Goal: Navigation & Orientation: Find specific page/section

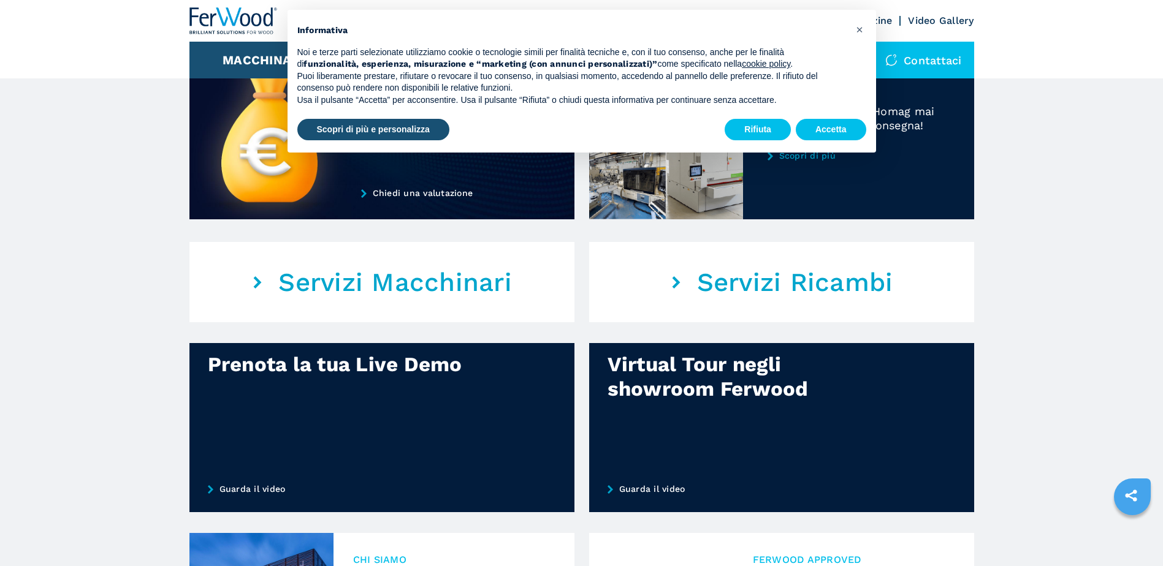
scroll to position [447, 0]
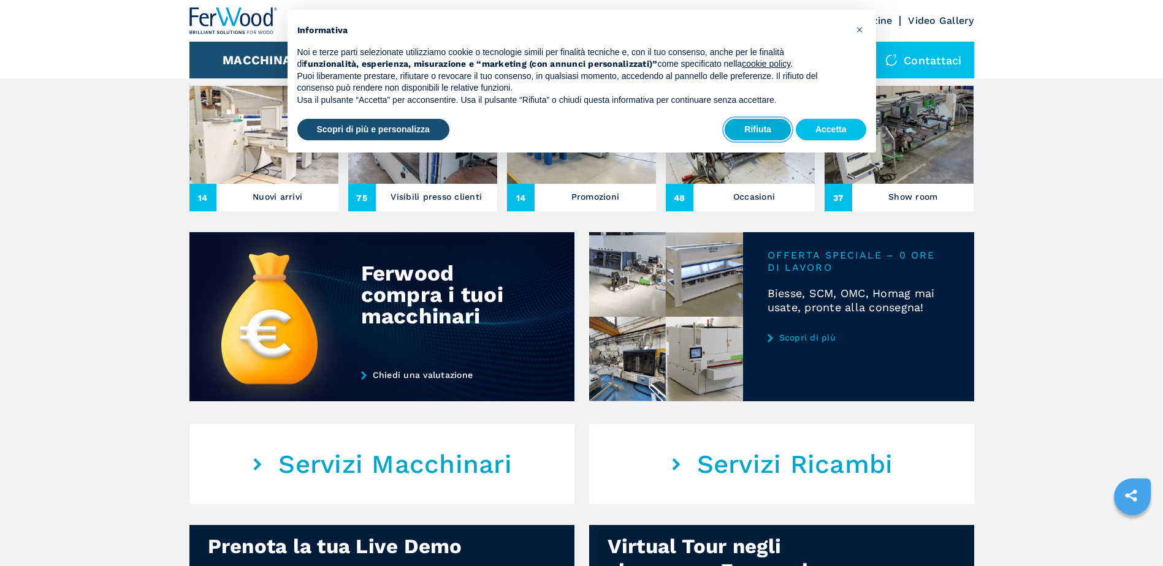
click at [775, 123] on button "Rifiuta" at bounding box center [757, 130] width 66 height 22
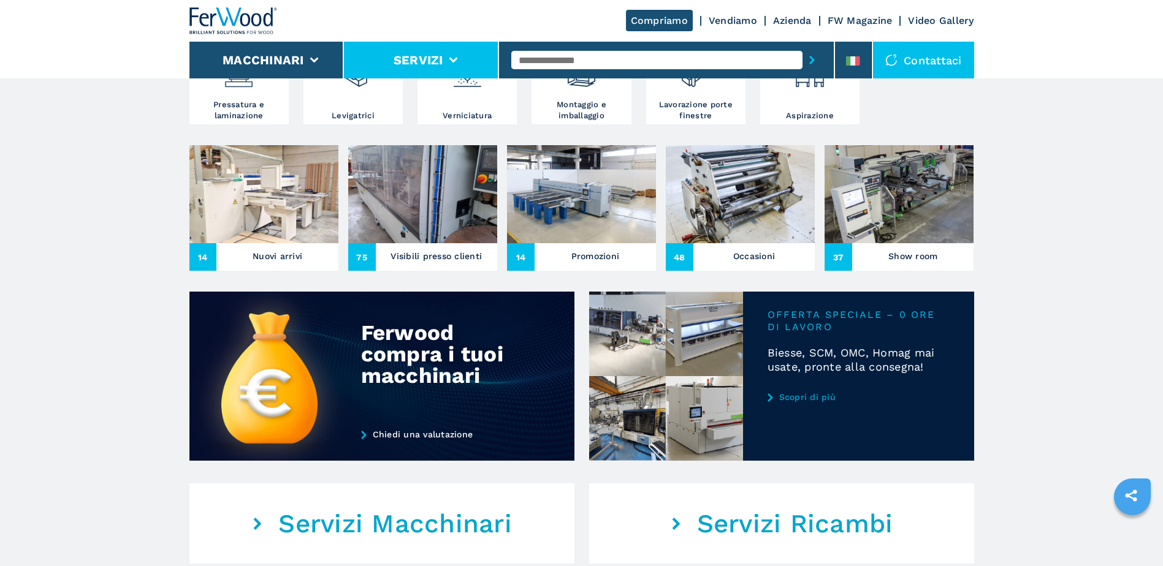
scroll to position [325, 0]
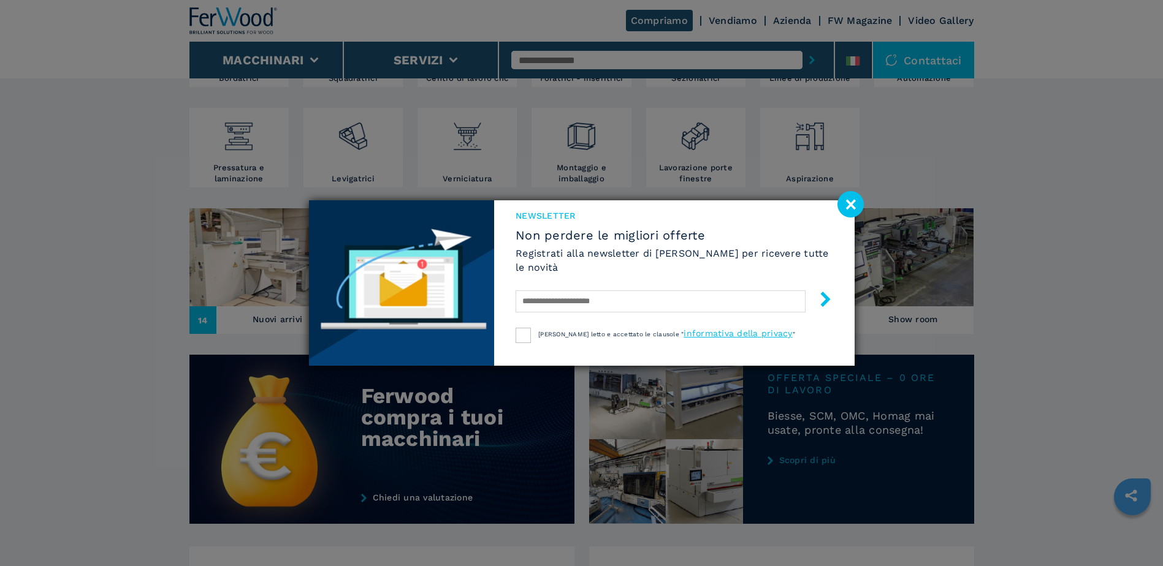
click at [851, 203] on image at bounding box center [850, 204] width 26 height 26
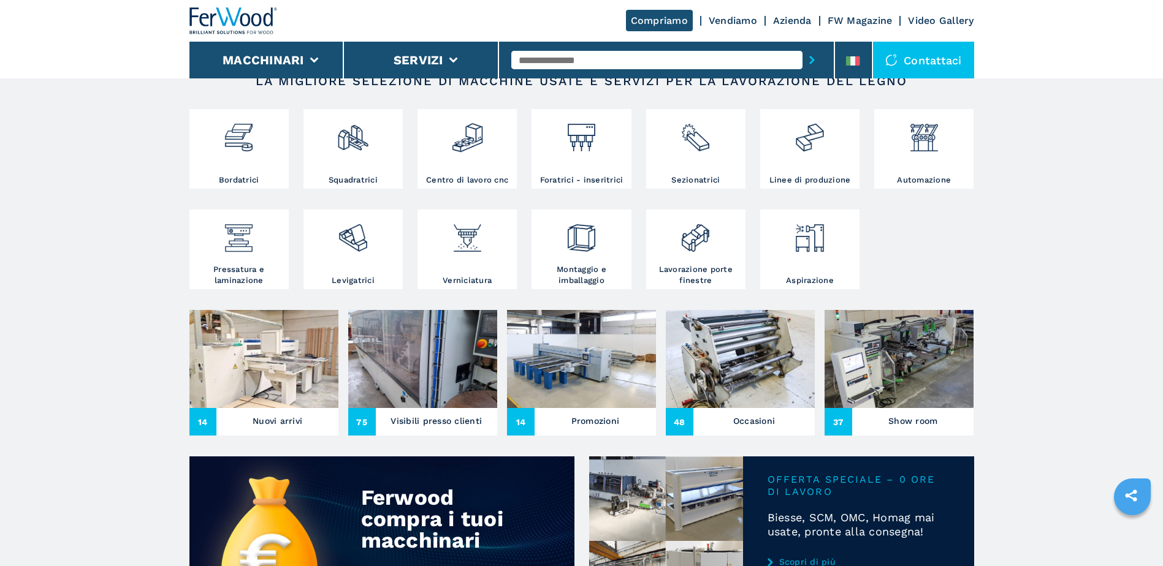
scroll to position [141, 0]
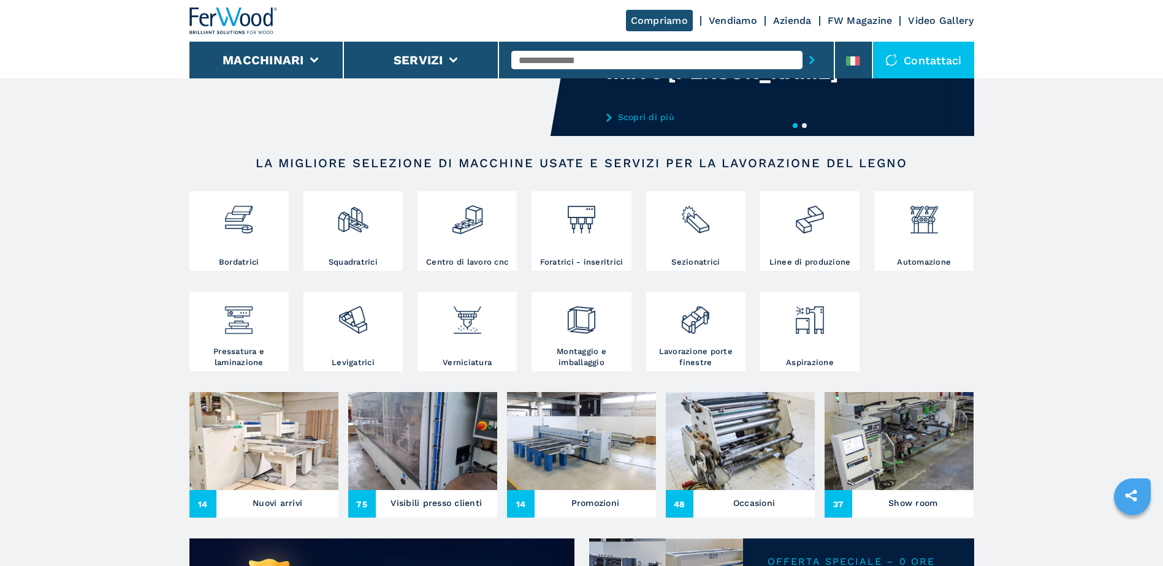
click at [727, 23] on link "Vendiamo" at bounding box center [732, 21] width 48 height 12
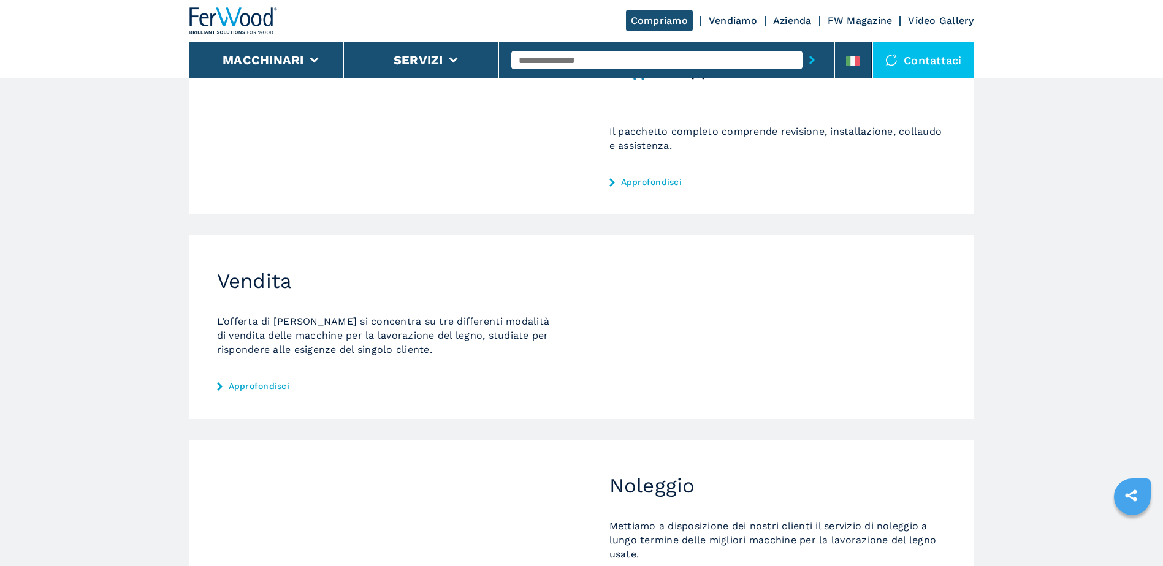
scroll to position [246, 0]
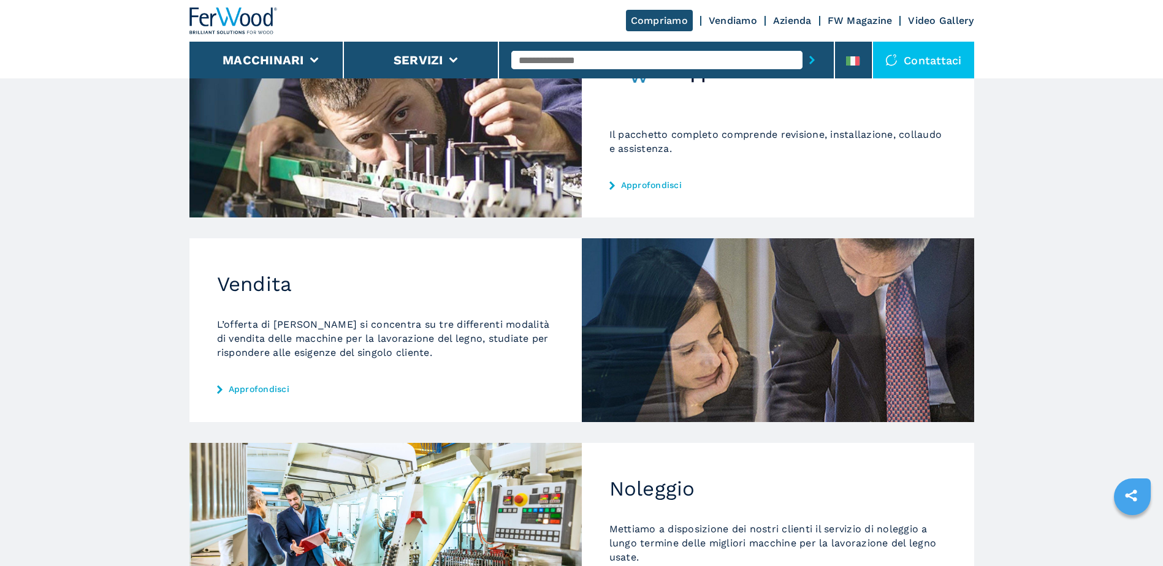
click at [800, 18] on link "Azienda" at bounding box center [792, 21] width 39 height 12
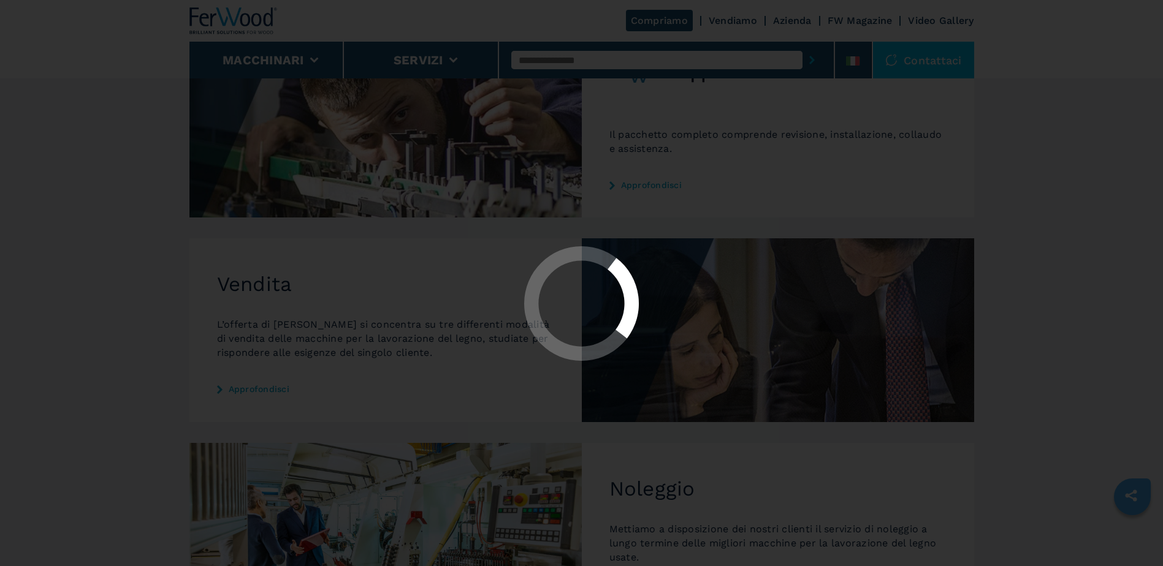
scroll to position [0, 0]
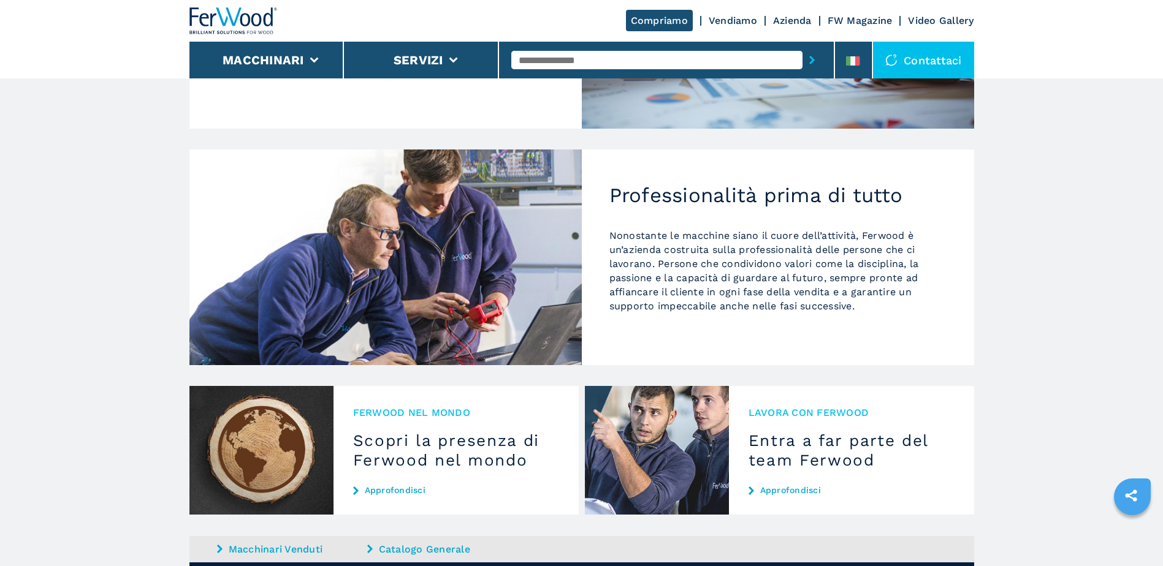
scroll to position [1161, 0]
